Goal: Task Accomplishment & Management: Manage account settings

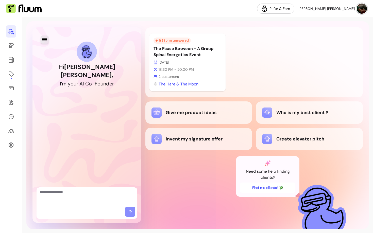
click at [42, 40] on icon "button" at bounding box center [45, 40] width 6 height 6
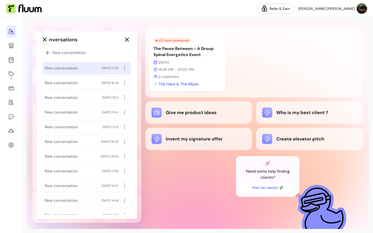
click at [68, 66] on span "New conversation" at bounding box center [61, 68] width 33 height 6
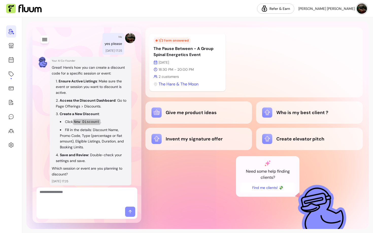
scroll to position [110, 0]
click at [9, 74] on icon at bounding box center [11, 74] width 5 height 5
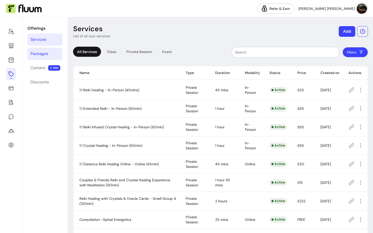
click at [44, 54] on div "Packages" at bounding box center [39, 54] width 18 height 6
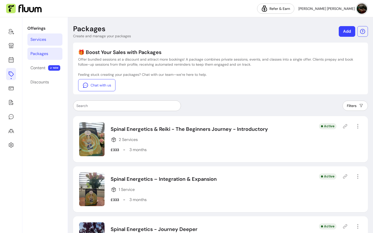
click at [38, 41] on div "Services" at bounding box center [38, 40] width 16 height 6
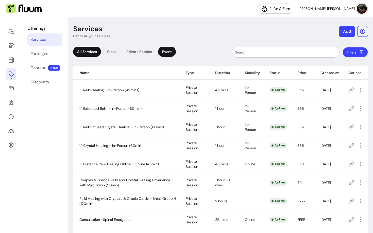
click at [164, 50] on div "Event" at bounding box center [167, 52] width 18 height 10
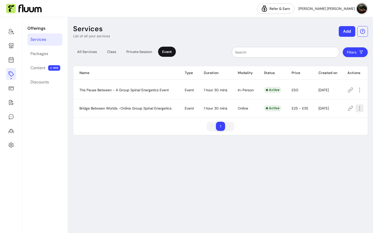
click at [358, 109] on icon "button" at bounding box center [360, 108] width 6 height 6
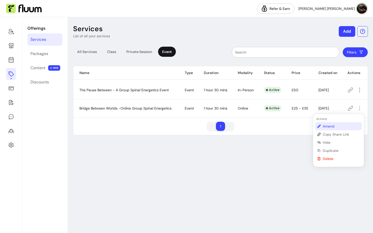
click at [328, 125] on span "Amend" at bounding box center [341, 126] width 37 height 5
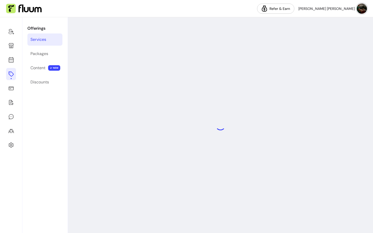
select select "******"
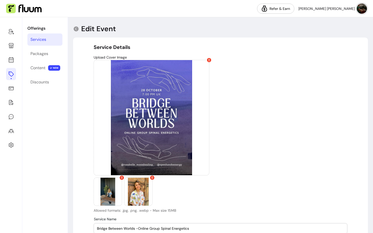
type input "**********"
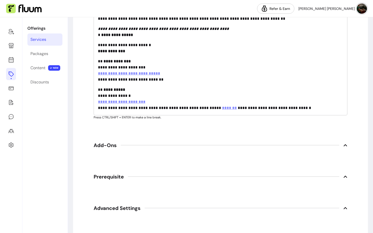
scroll to position [828, 0]
